Goal: Task Accomplishment & Management: Manage account settings

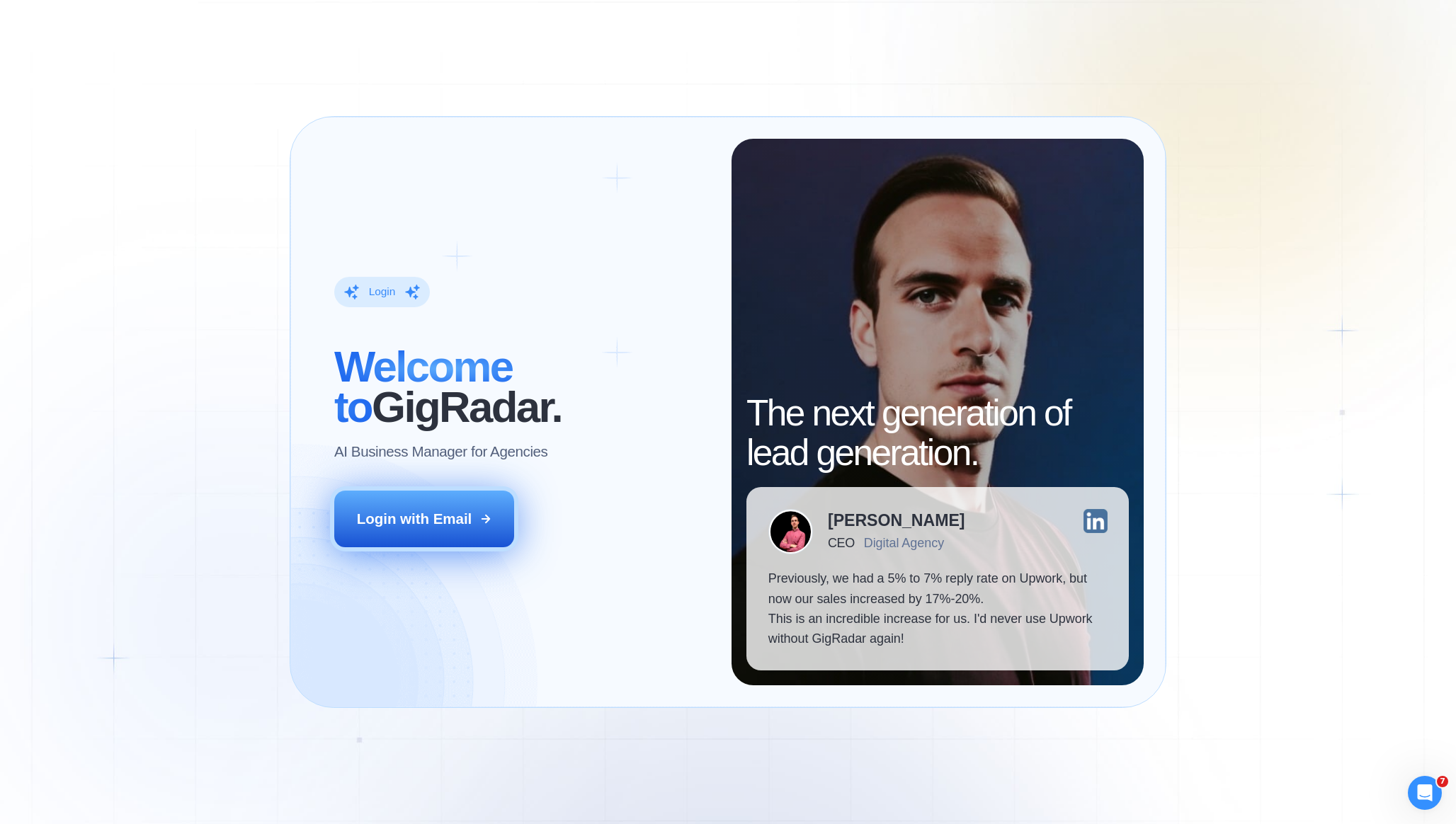
click at [451, 518] on div "Login with Email" at bounding box center [414, 518] width 116 height 20
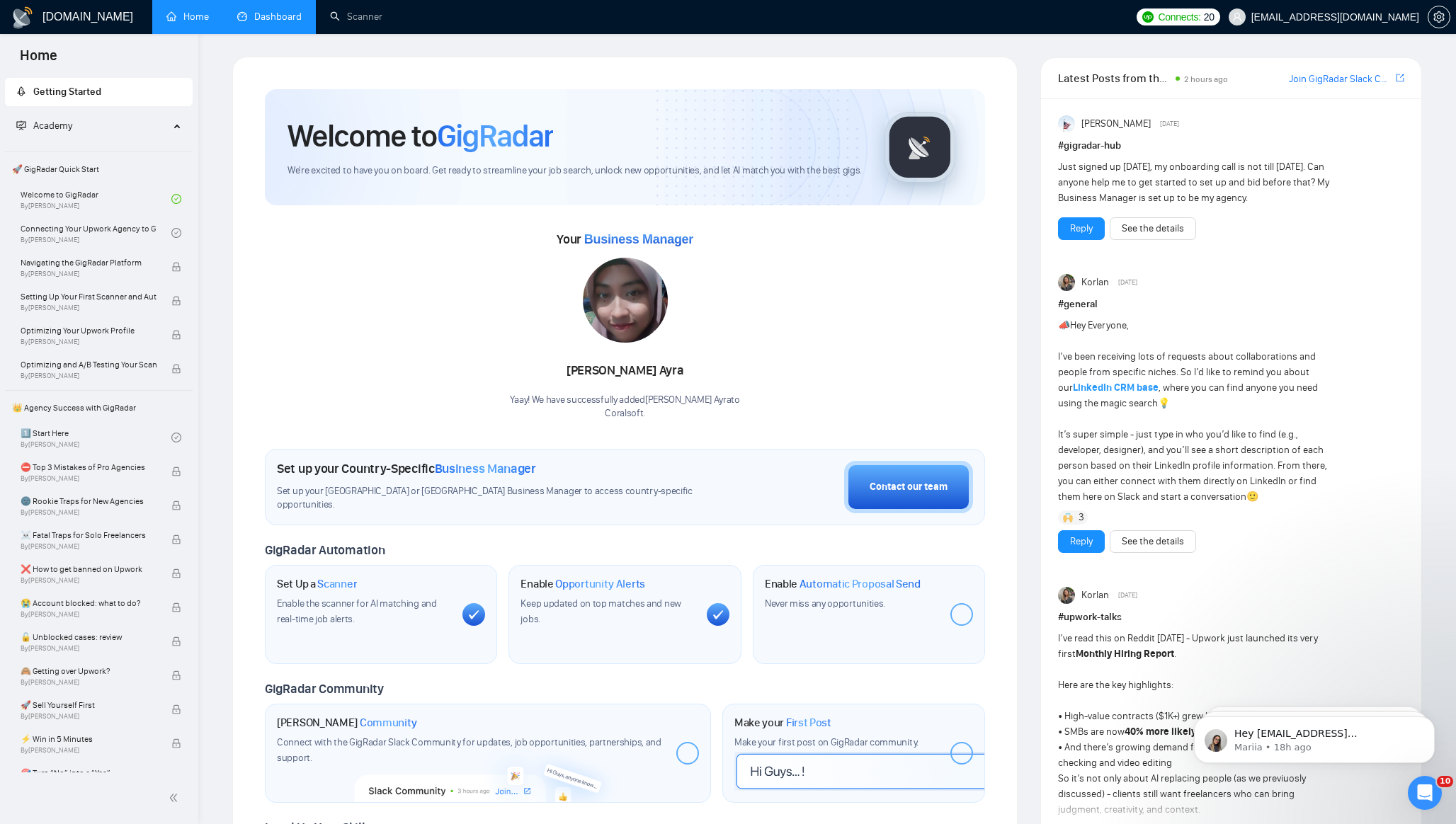
click at [242, 17] on link "Dashboard" at bounding box center [268, 16] width 64 height 12
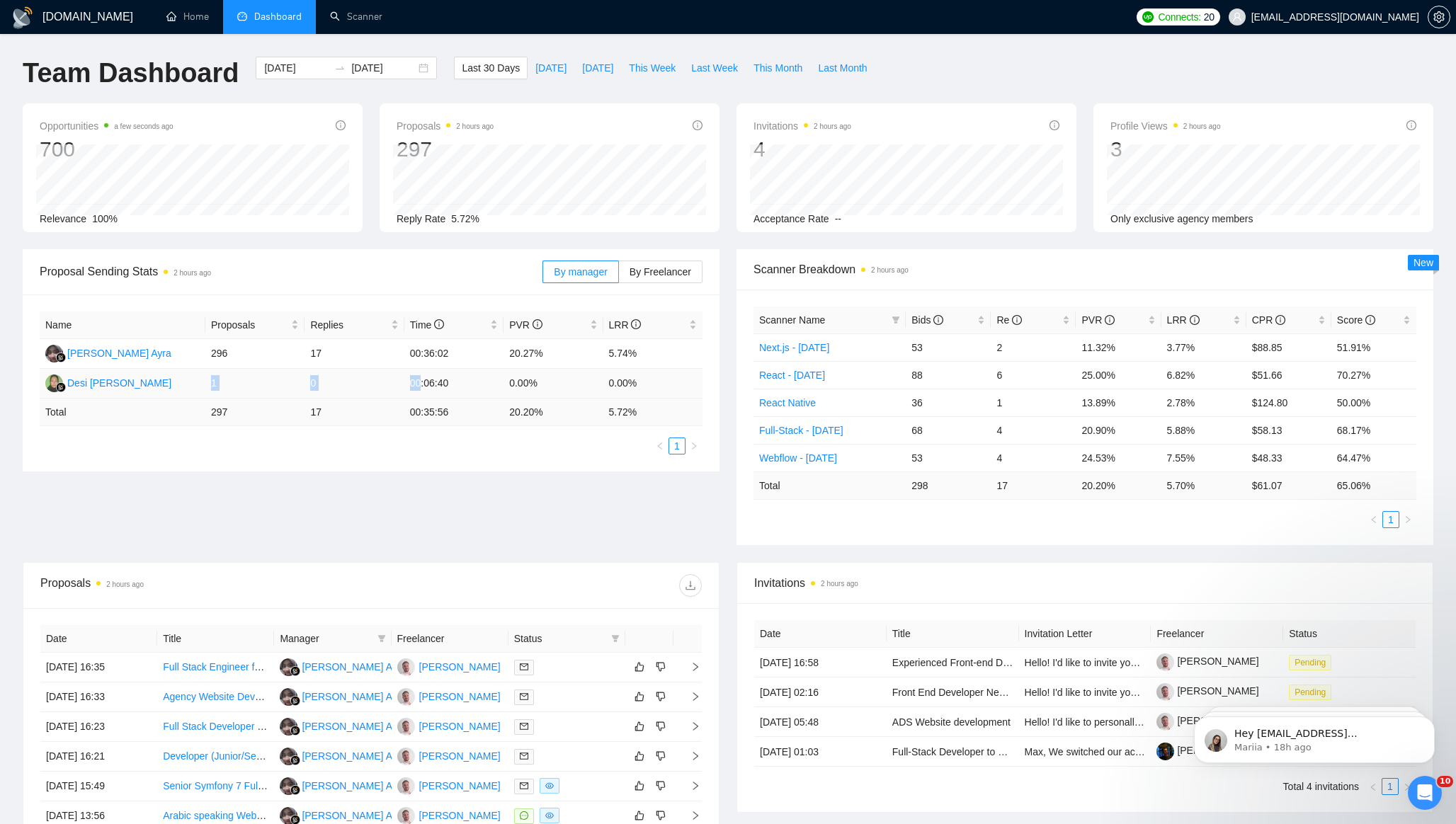
drag, startPoint x: 210, startPoint y: 388, endPoint x: 421, endPoint y: 389, distance: 211.0
click at [421, 389] on tr "Desi Windi Astuti 1 0 00:06:40 0.00% 0.00%" at bounding box center [371, 383] width 663 height 30
click at [455, 389] on td "00:06:40" at bounding box center [454, 383] width 99 height 30
drag, startPoint x: 209, startPoint y: 385, endPoint x: 647, endPoint y: 388, distance: 438.0
click at [647, 388] on tr "Desi Windi Astuti 1 0 00:06:40 0.00% 0.00%" at bounding box center [371, 383] width 663 height 30
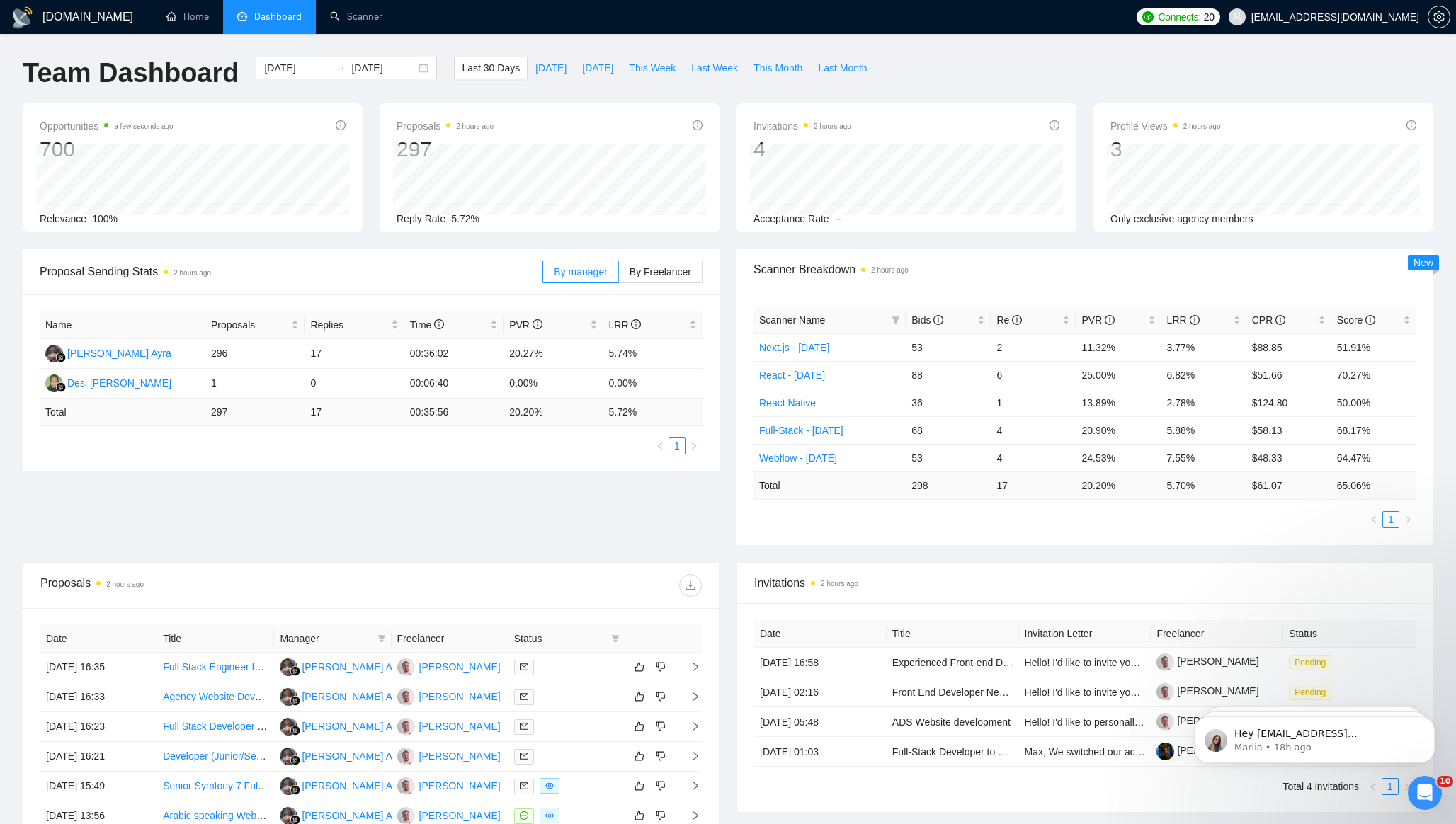
click at [569, 471] on div "Name Proposals Replies Time PVR LRR Nur Fadillah Ayra 296 17 00:36:02 20.27% 5.…" at bounding box center [371, 383] width 697 height 177
